Goal: Task Accomplishment & Management: Use online tool/utility

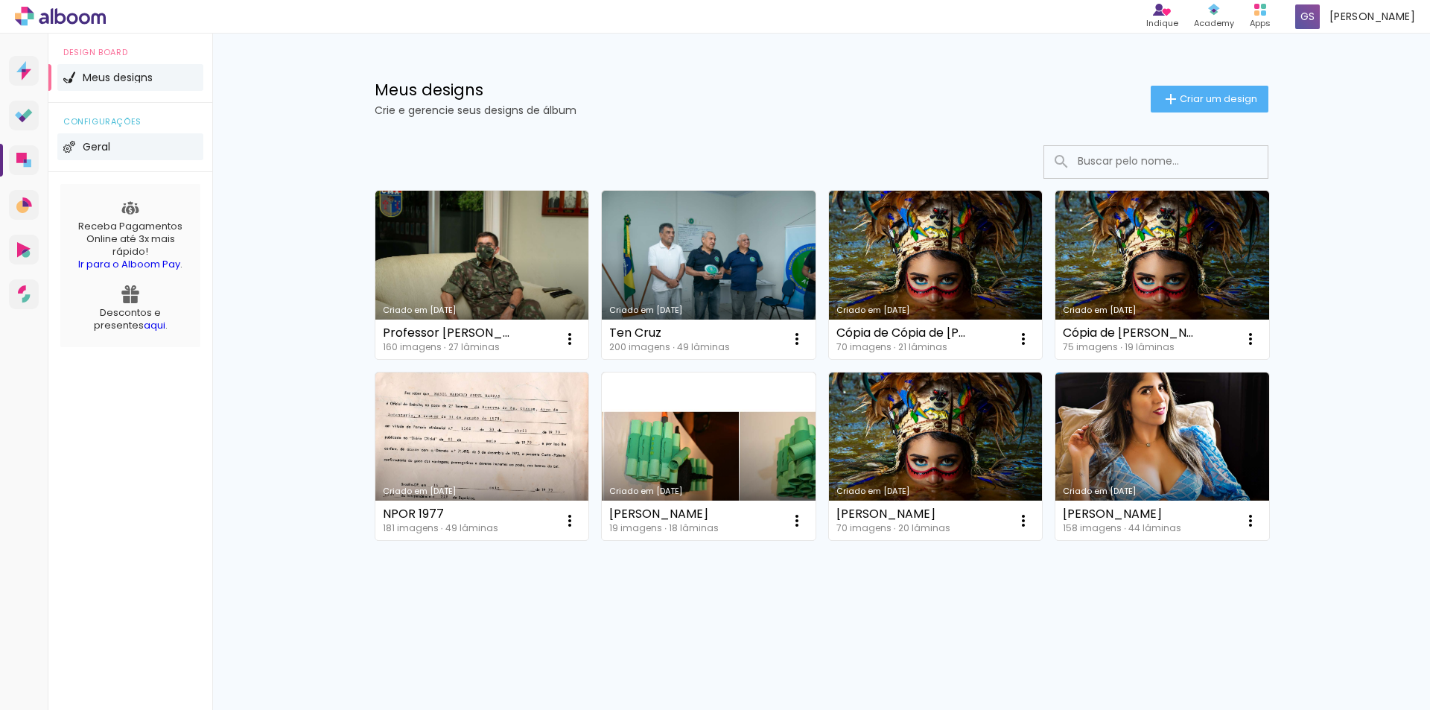
click at [93, 144] on span "Geral" at bounding box center [97, 147] width 28 height 10
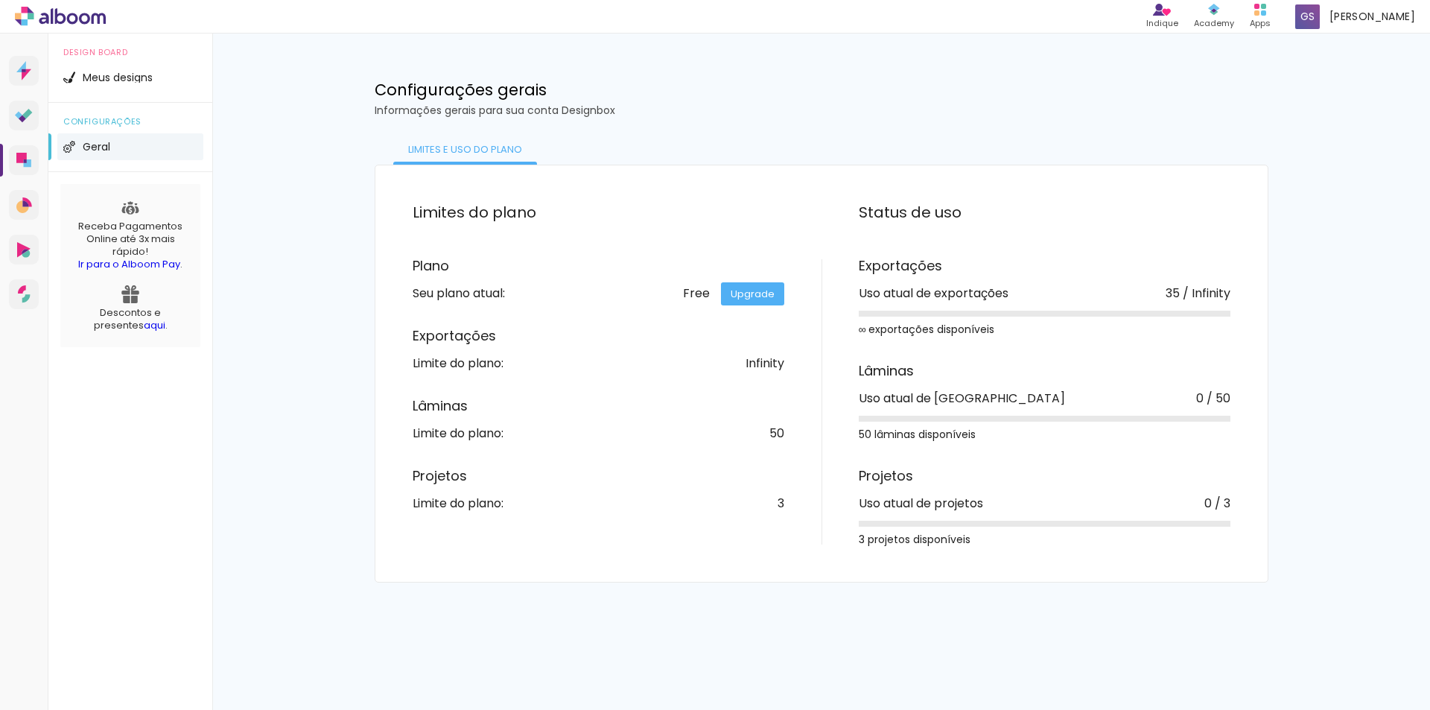
click at [80, 150] on li "Geral" at bounding box center [130, 146] width 146 height 27
click at [22, 158] on icon at bounding box center [21, 158] width 10 height 10
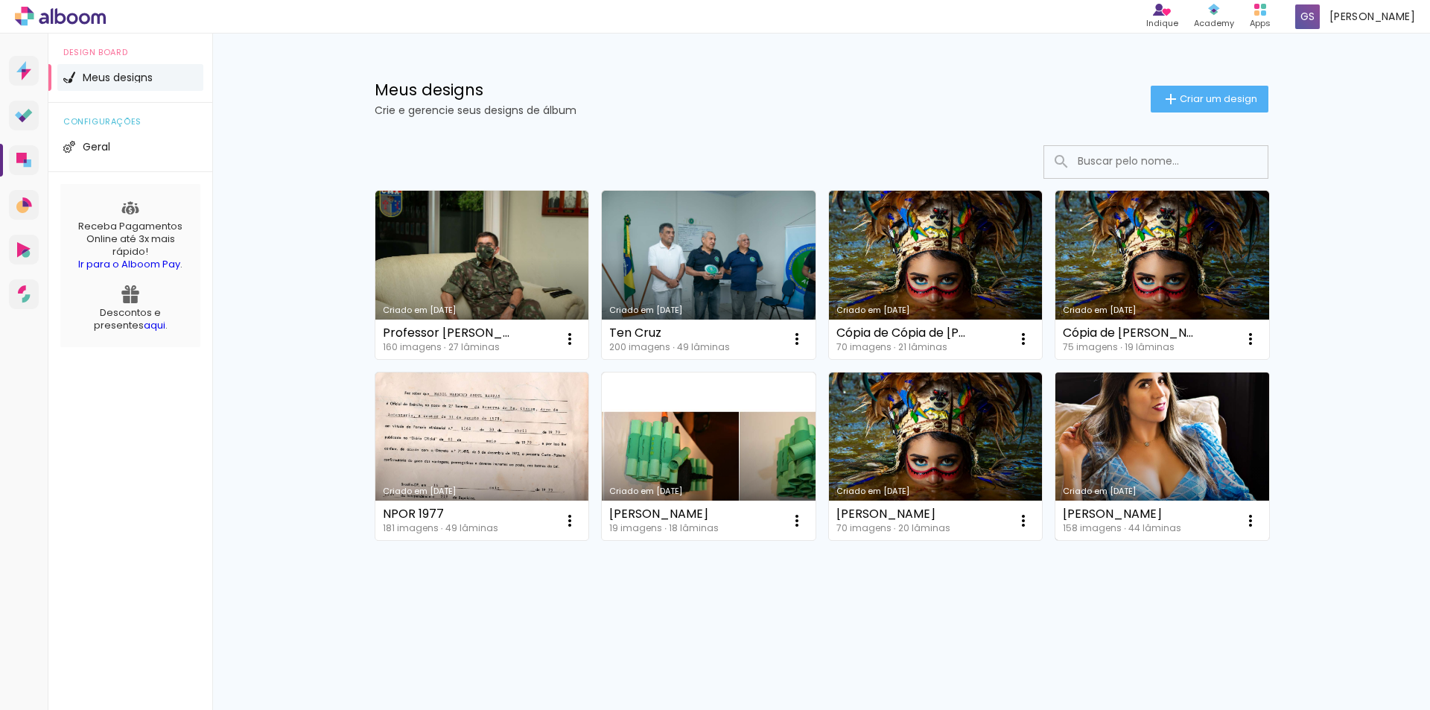
click at [1178, 436] on link "Criado em [DATE]" at bounding box center [1162, 456] width 214 height 168
